Goal: Book appointment/travel/reservation

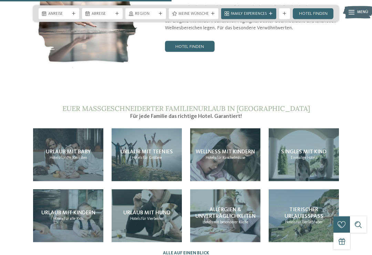
scroll to position [1125, 0]
click at [80, 210] on span "Urlaub mit Kindern" at bounding box center [68, 213] width 54 height 6
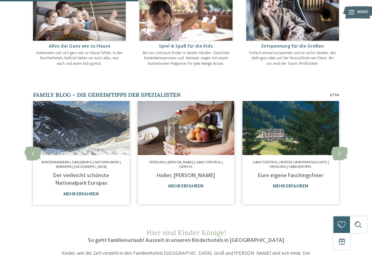
scroll to position [344, 0]
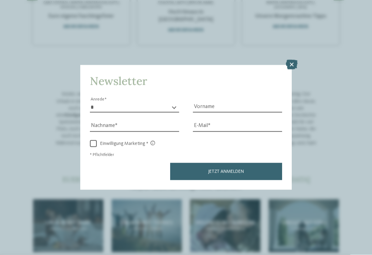
click at [295, 60] on icon at bounding box center [292, 65] width 12 height 10
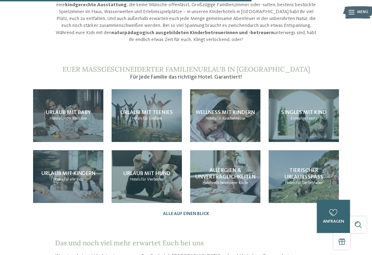
scroll to position [638, 0]
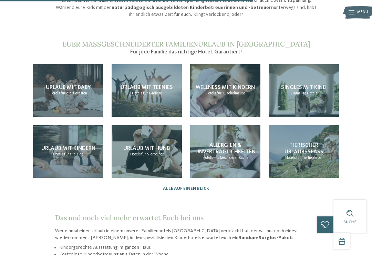
click at [78, 66] on div "Urlaub mit Baby Hotels für die Kleinsten" at bounding box center [68, 90] width 70 height 53
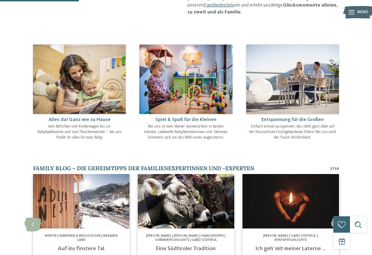
scroll to position [250, 0]
click at [199, 70] on img at bounding box center [186, 78] width 93 height 69
click at [200, 92] on img at bounding box center [186, 78] width 93 height 69
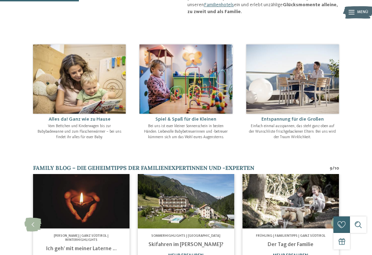
click at [92, 246] on link "Ich geh’ mit meiner Laterne …" at bounding box center [81, 249] width 71 height 6
click at [87, 255] on link "mehr erfahren" at bounding box center [81, 260] width 36 height 4
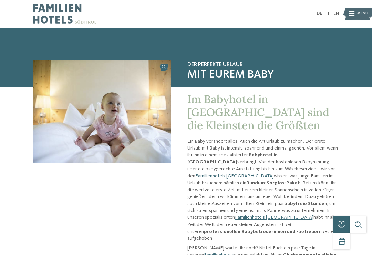
click at [273, 174] on link "Familienhotels [GEOGRAPHIC_DATA]" at bounding box center [234, 176] width 79 height 5
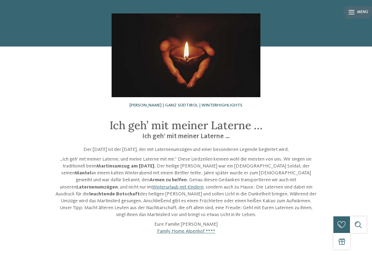
scroll to position [36, 0]
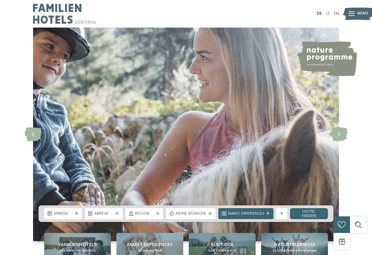
click at [314, 219] on link "Hotel finden" at bounding box center [309, 213] width 38 height 11
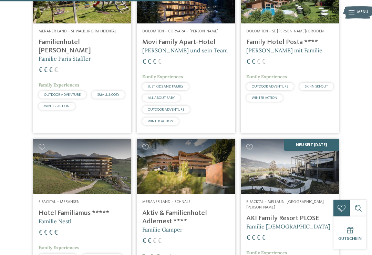
scroll to position [894, 0]
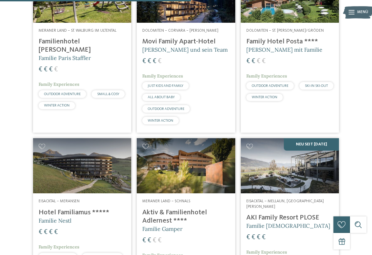
click at [193, 175] on img at bounding box center [186, 165] width 98 height 55
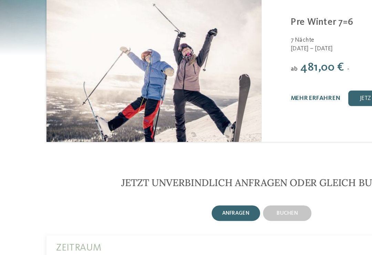
scroll to position [1174, 0]
